Goal: Task Accomplishment & Management: Manage account settings

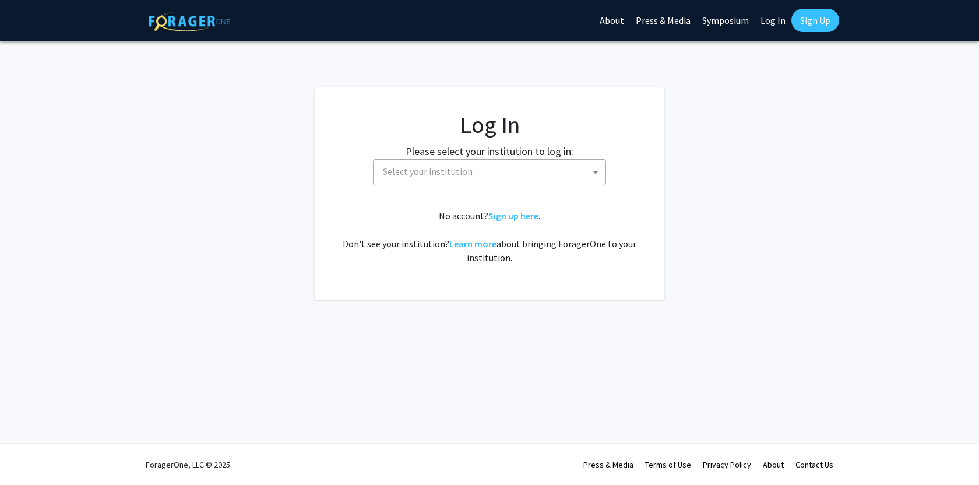
select select
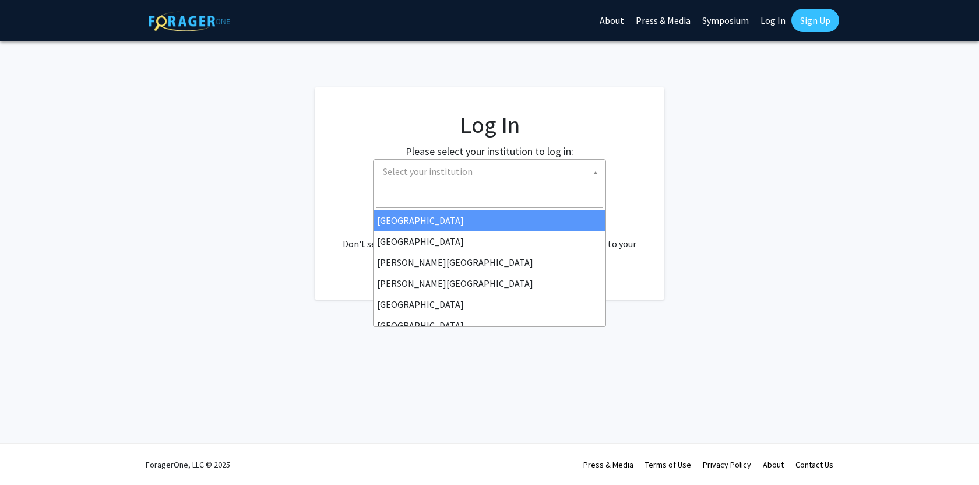
click at [470, 178] on span "Select your institution" at bounding box center [491, 172] width 227 height 24
type input "university"
click at [758, 26] on link "Log In" at bounding box center [773, 20] width 37 height 41
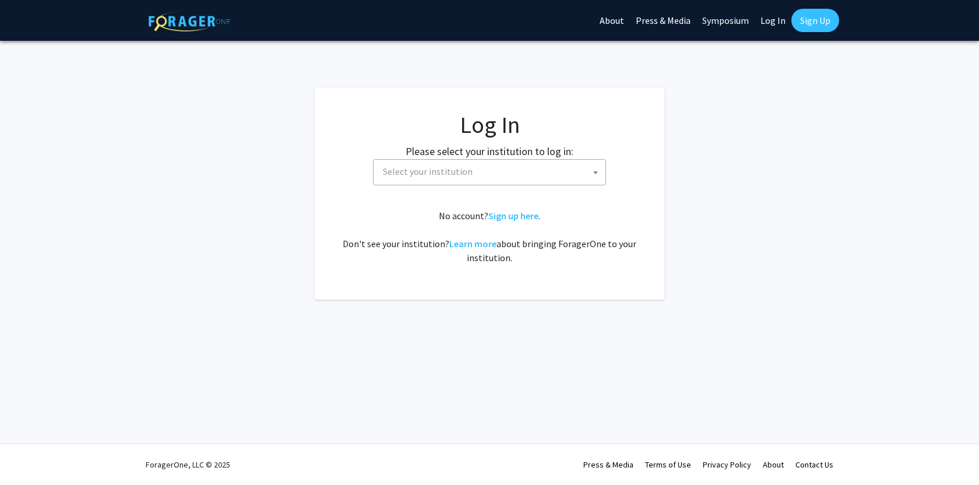
click at [765, 23] on link "Log In" at bounding box center [773, 20] width 37 height 41
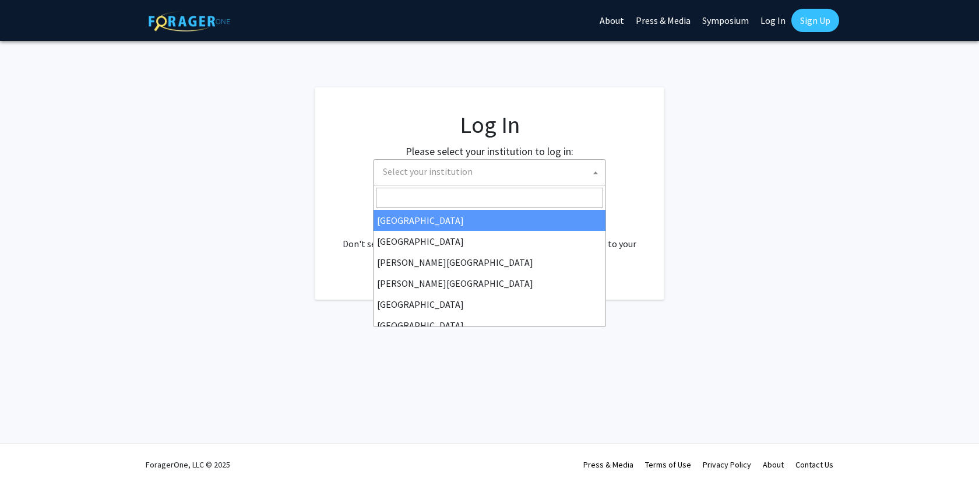
click at [553, 170] on span "Select your institution" at bounding box center [491, 172] width 227 height 24
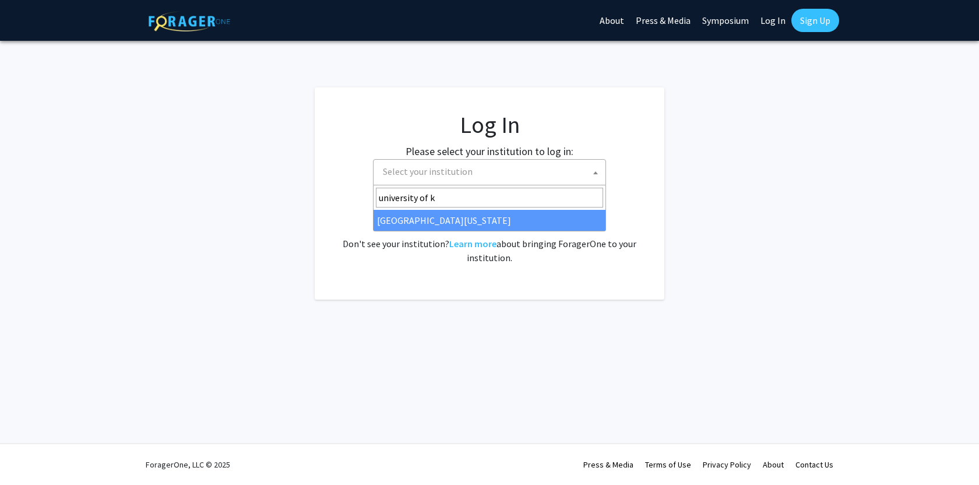
type input "university of k"
select select "13"
